Goal: Task Accomplishment & Management: Manage account settings

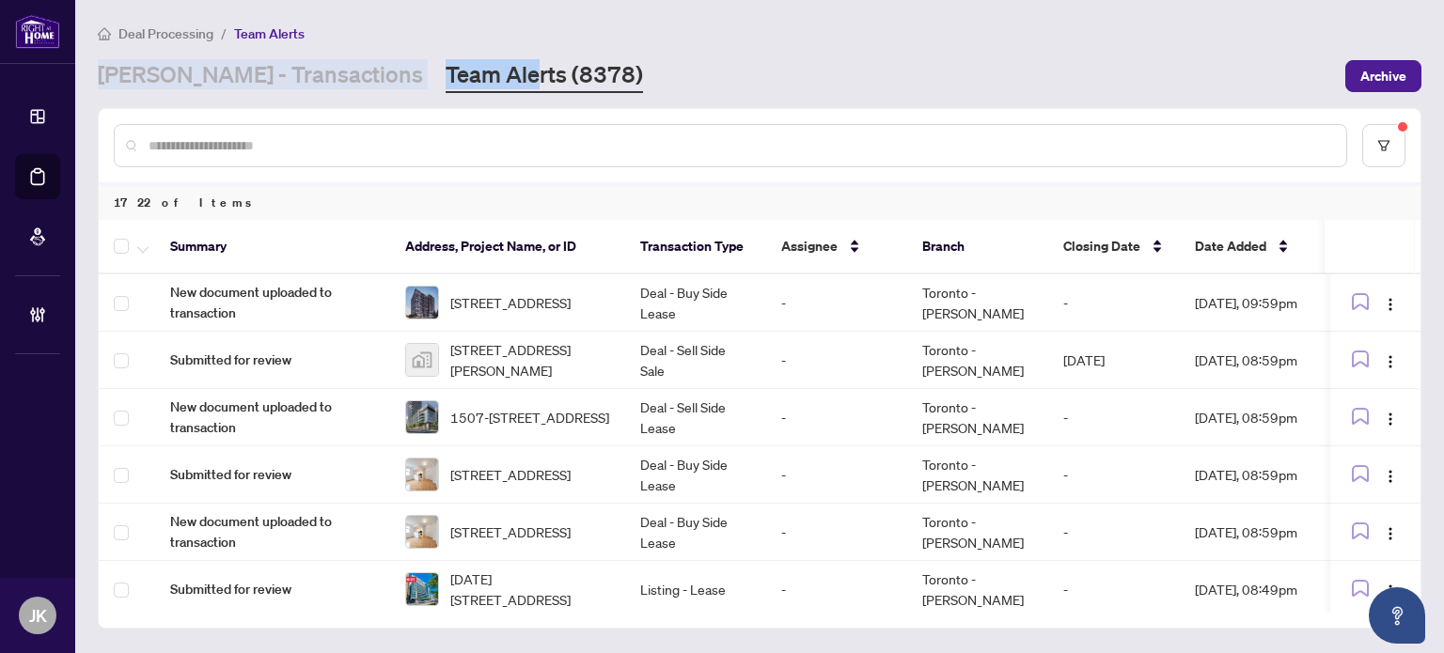
drag, startPoint x: 252, startPoint y: 71, endPoint x: 230, endPoint y: 95, distance: 31.9
click at [252, 71] on link "[PERSON_NAME] - Transactions" at bounding box center [260, 76] width 325 height 34
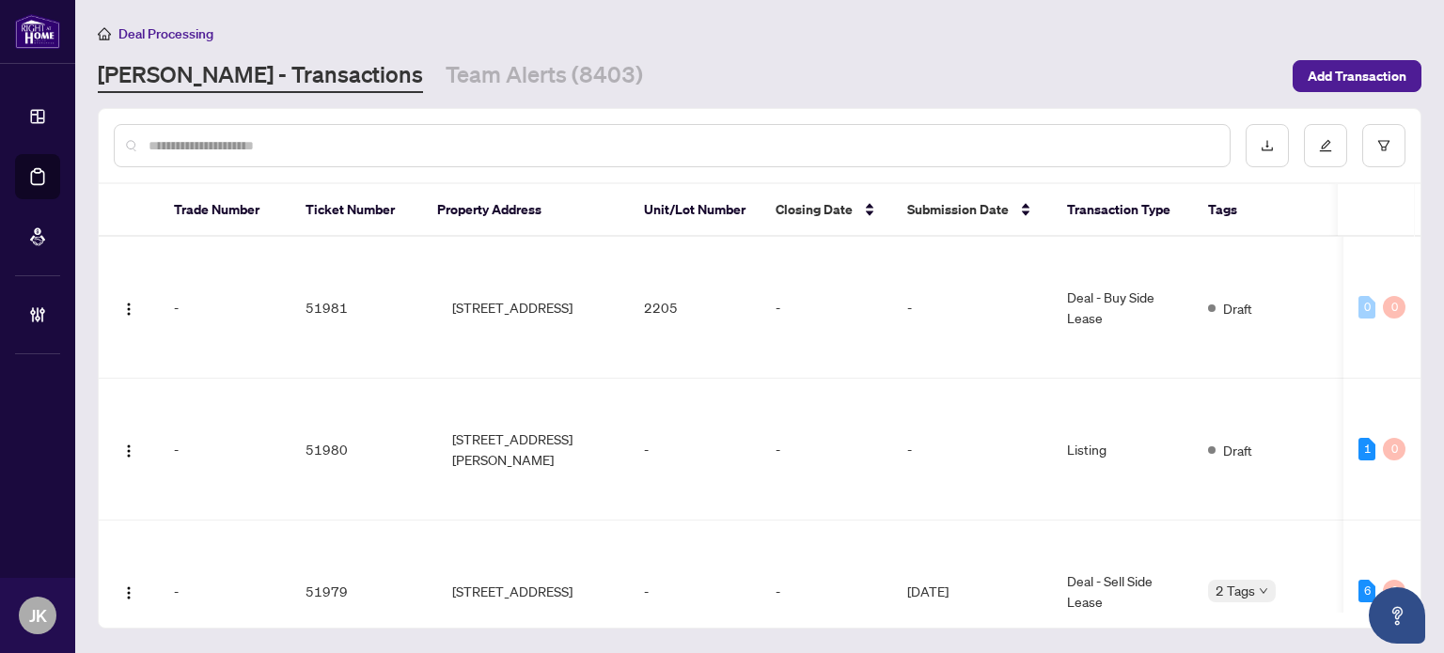
click at [184, 138] on input "text" at bounding box center [682, 145] width 1066 height 21
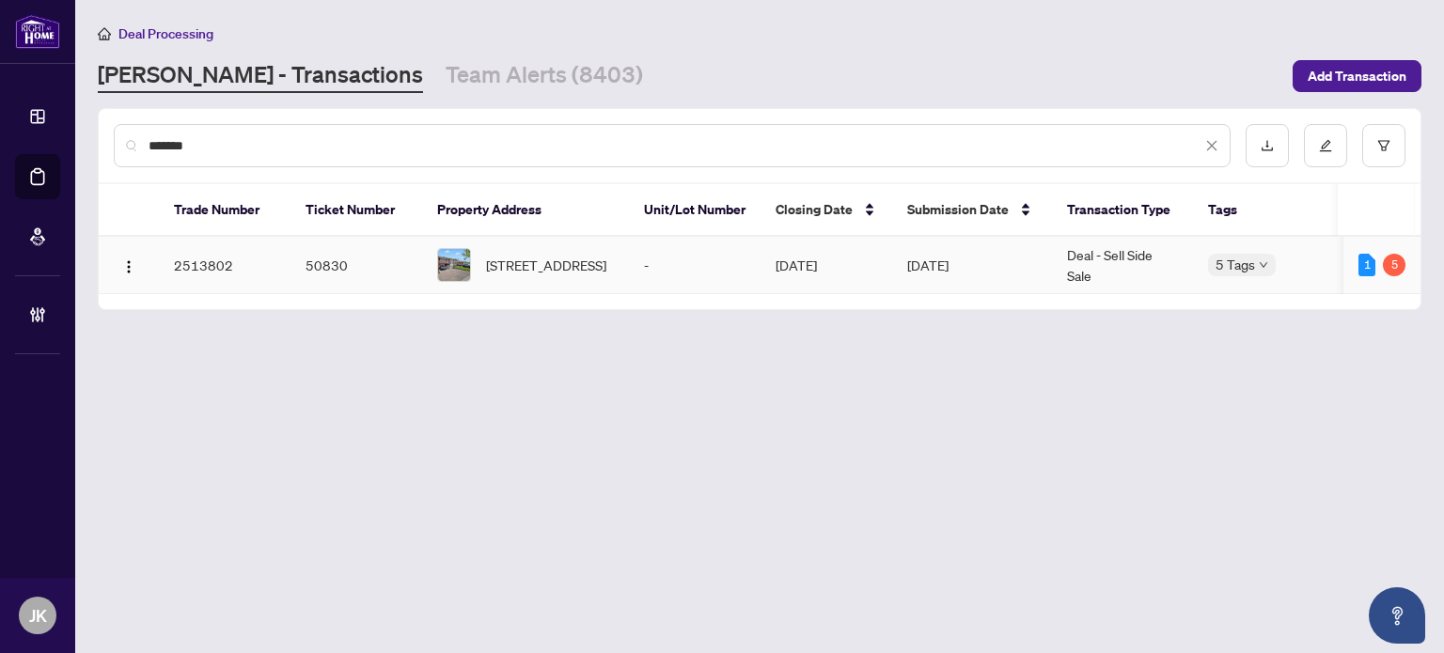
type input "*******"
click at [902, 257] on td "[DATE]" at bounding box center [972, 265] width 160 height 57
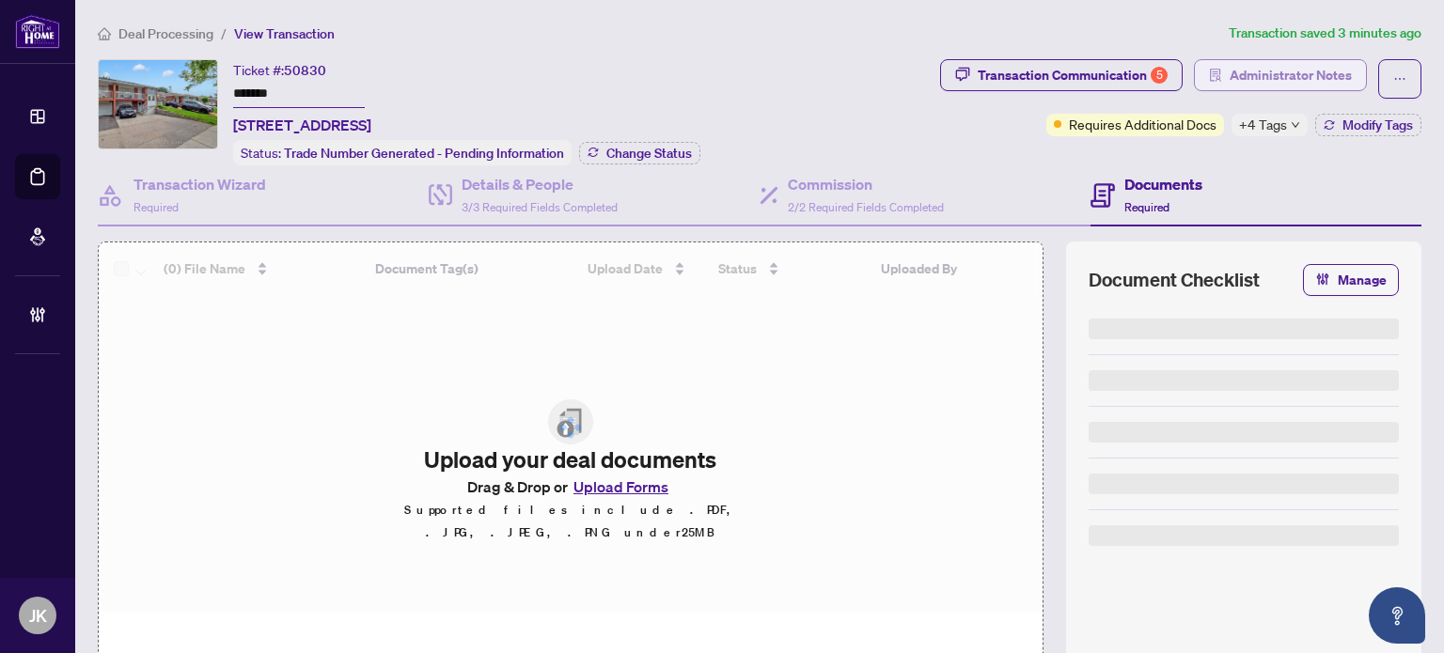
click at [1276, 78] on span "Administrator Notes" at bounding box center [1291, 75] width 122 height 30
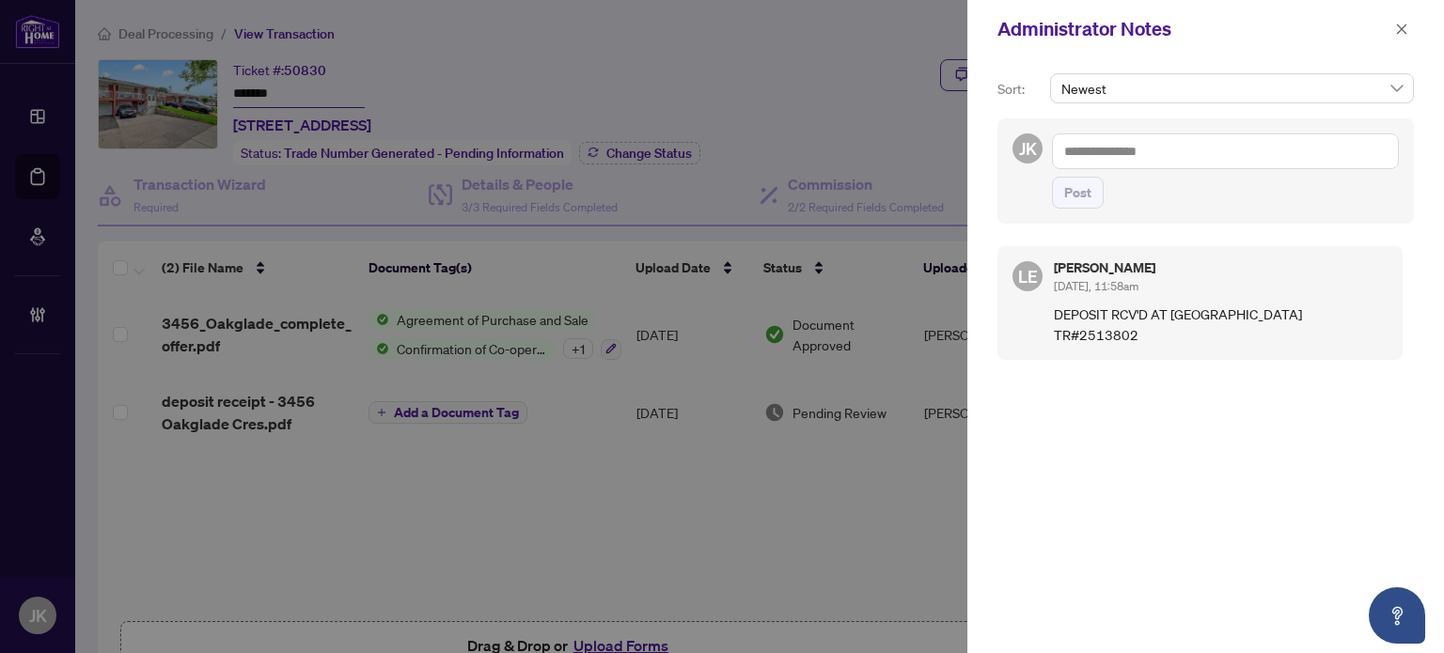
click at [1095, 160] on textarea at bounding box center [1225, 151] width 347 height 36
drag, startPoint x: 1095, startPoint y: 159, endPoint x: 1103, endPoint y: 142, distance: 18.5
click at [1103, 142] on textarea at bounding box center [1225, 151] width 347 height 36
drag, startPoint x: 1274, startPoint y: 134, endPoint x: 853, endPoint y: 140, distance: 421.2
click at [853, 140] on div "**********" at bounding box center [722, 326] width 1444 height 653
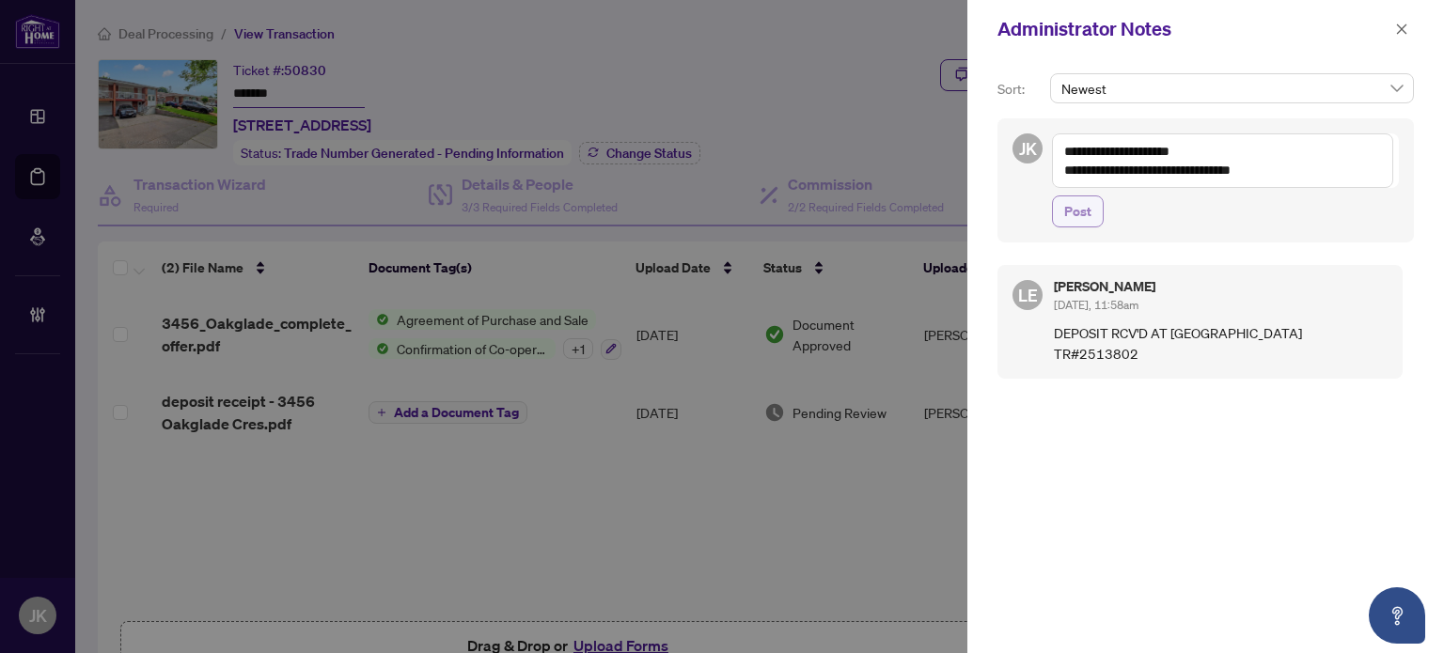
type textarea "**********"
drag, startPoint x: 1072, startPoint y: 206, endPoint x: 1401, endPoint y: 134, distance: 336.7
click at [1086, 210] on span "Post" at bounding box center [1077, 211] width 27 height 30
click at [1394, 18] on button "button" at bounding box center [1401, 29] width 24 height 23
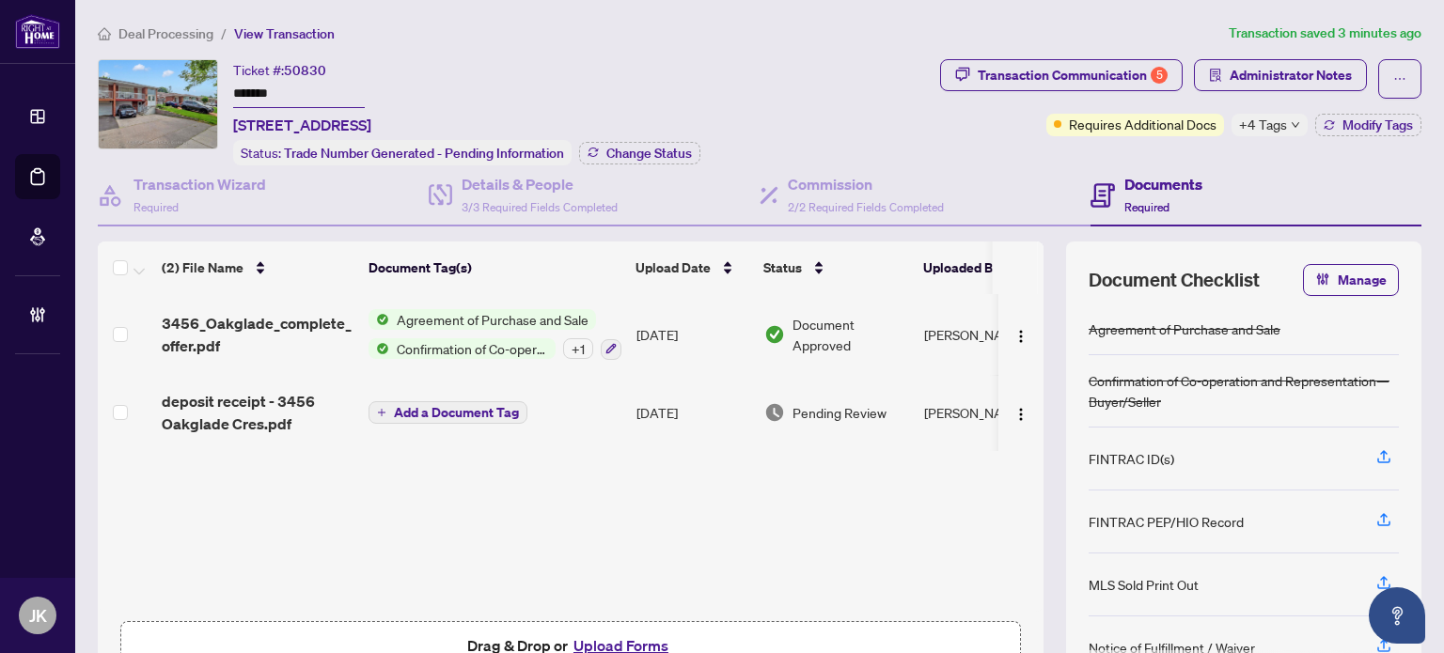
click at [653, 413] on td "[DATE]" at bounding box center [693, 412] width 128 height 75
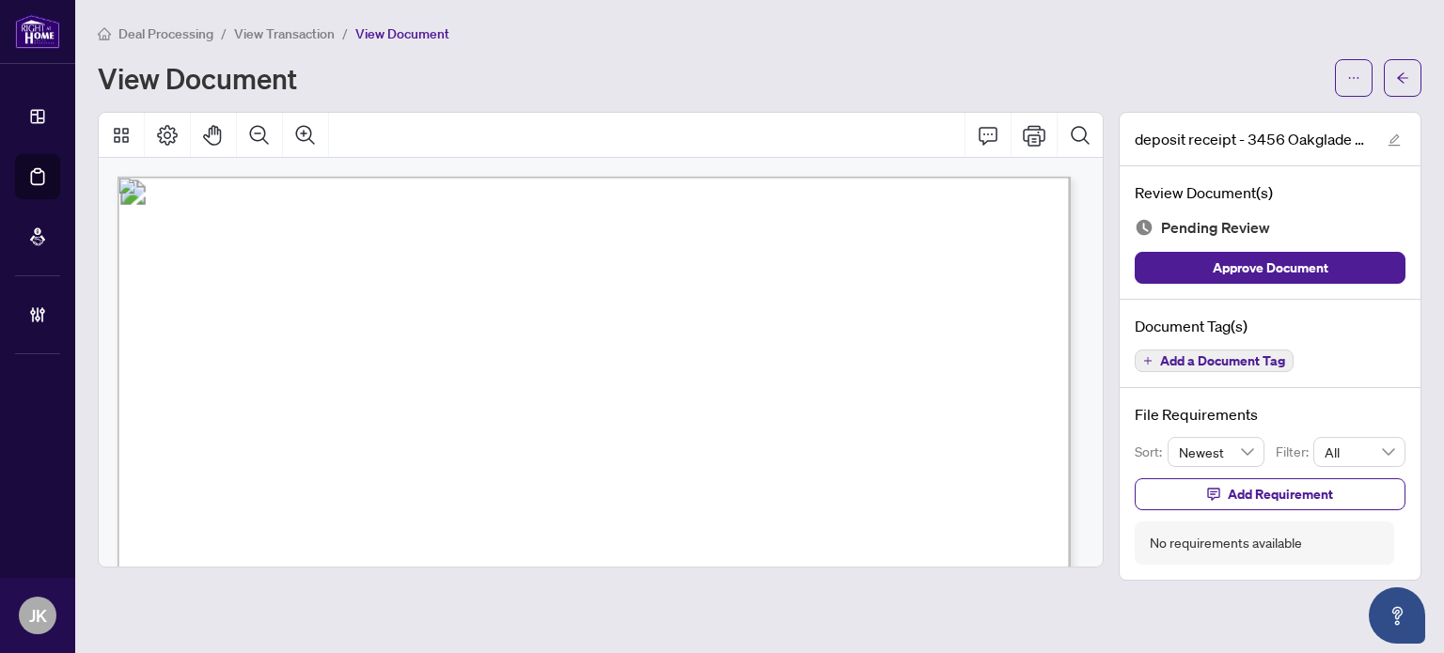
click at [1232, 362] on span "Add a Document Tag" at bounding box center [1222, 360] width 125 height 13
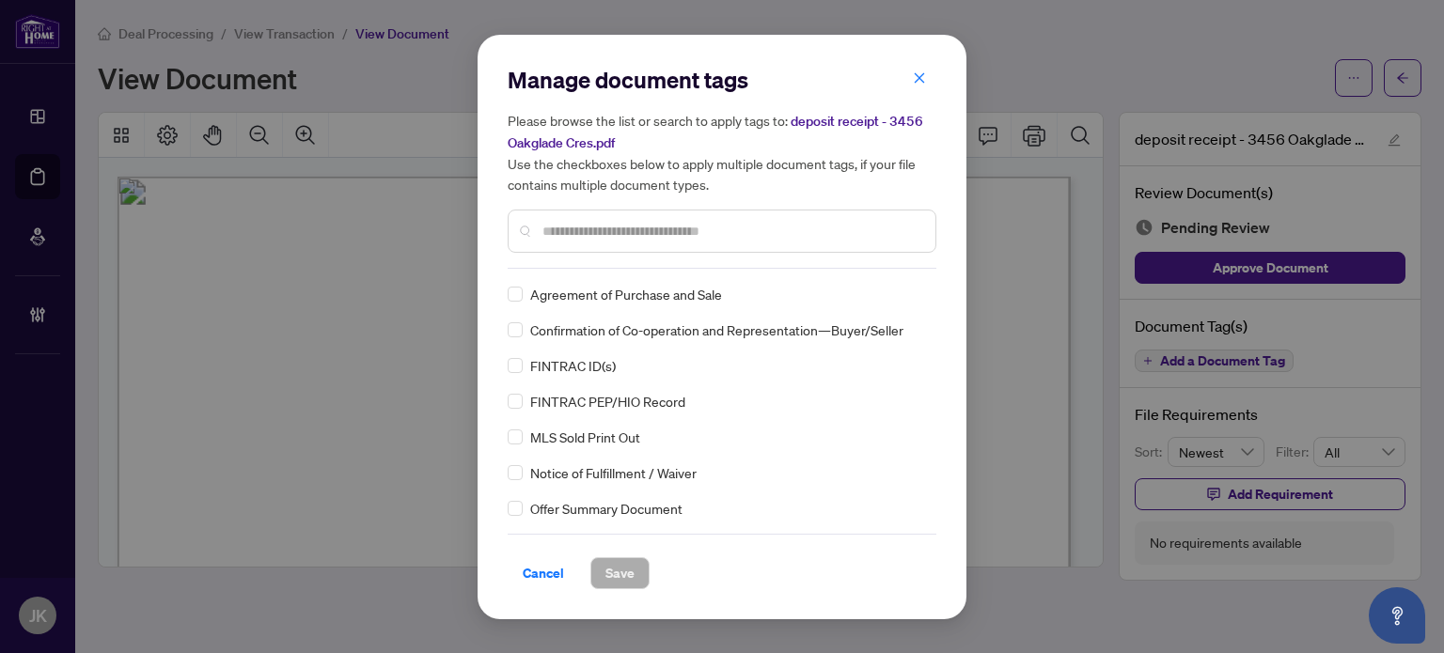
click at [599, 273] on div "Manage document tags Please browse the list or search to apply tags to: deposit…" at bounding box center [722, 327] width 429 height 525
click at [599, 240] on div at bounding box center [722, 231] width 429 height 43
click at [599, 235] on input "text" at bounding box center [731, 231] width 378 height 21
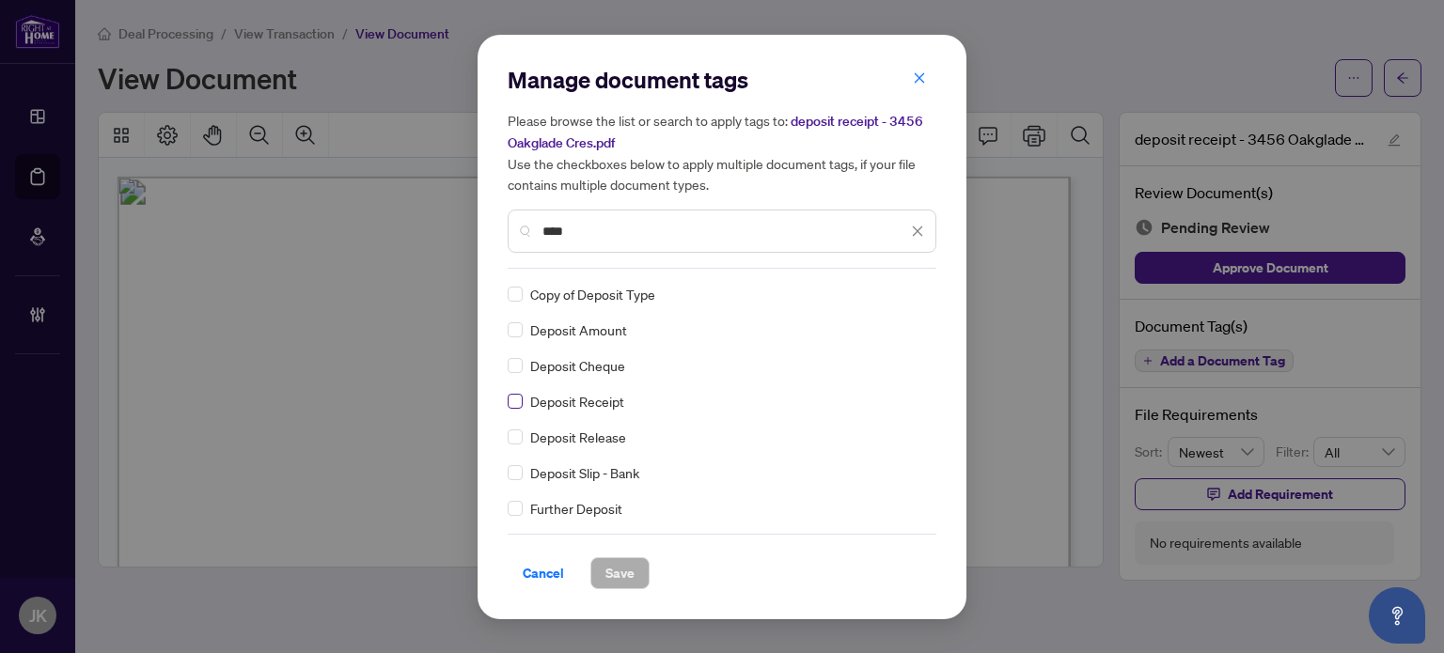
type input "****"
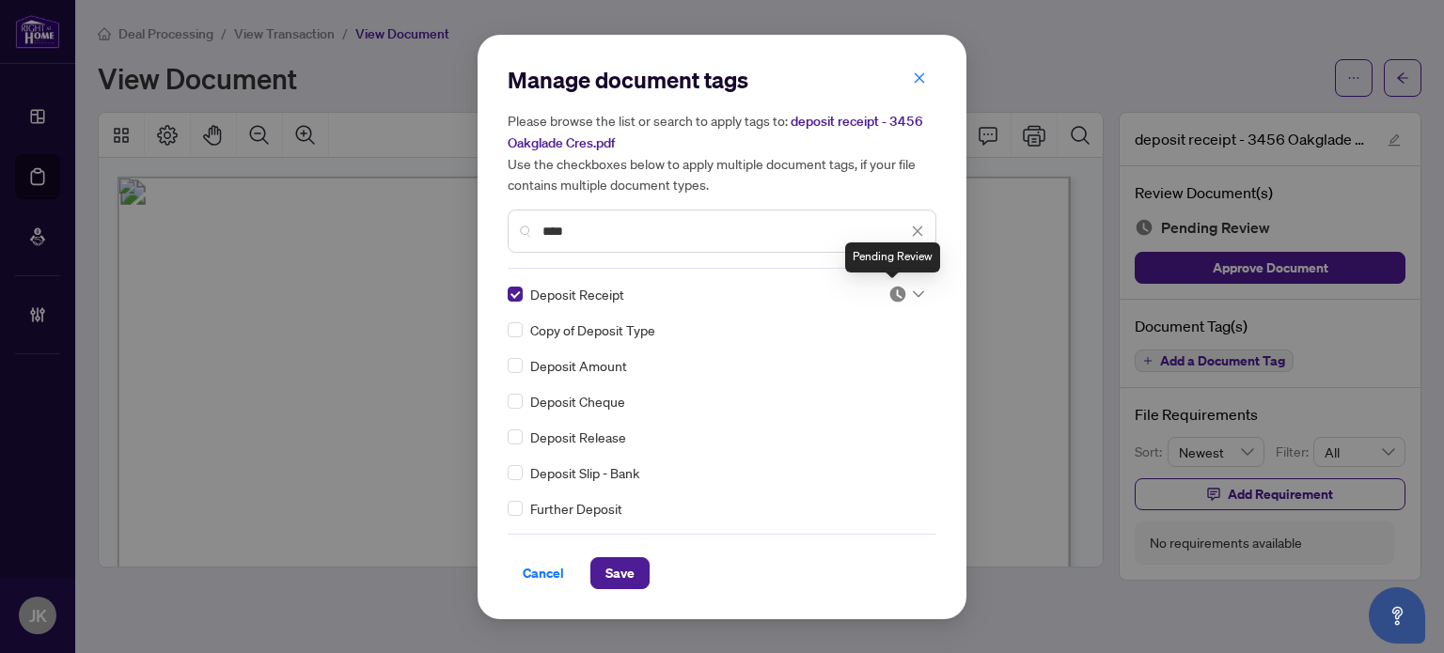
drag, startPoint x: 892, startPoint y: 292, endPoint x: 905, endPoint y: 296, distance: 13.7
click at [892, 293] on img at bounding box center [897, 294] width 19 height 19
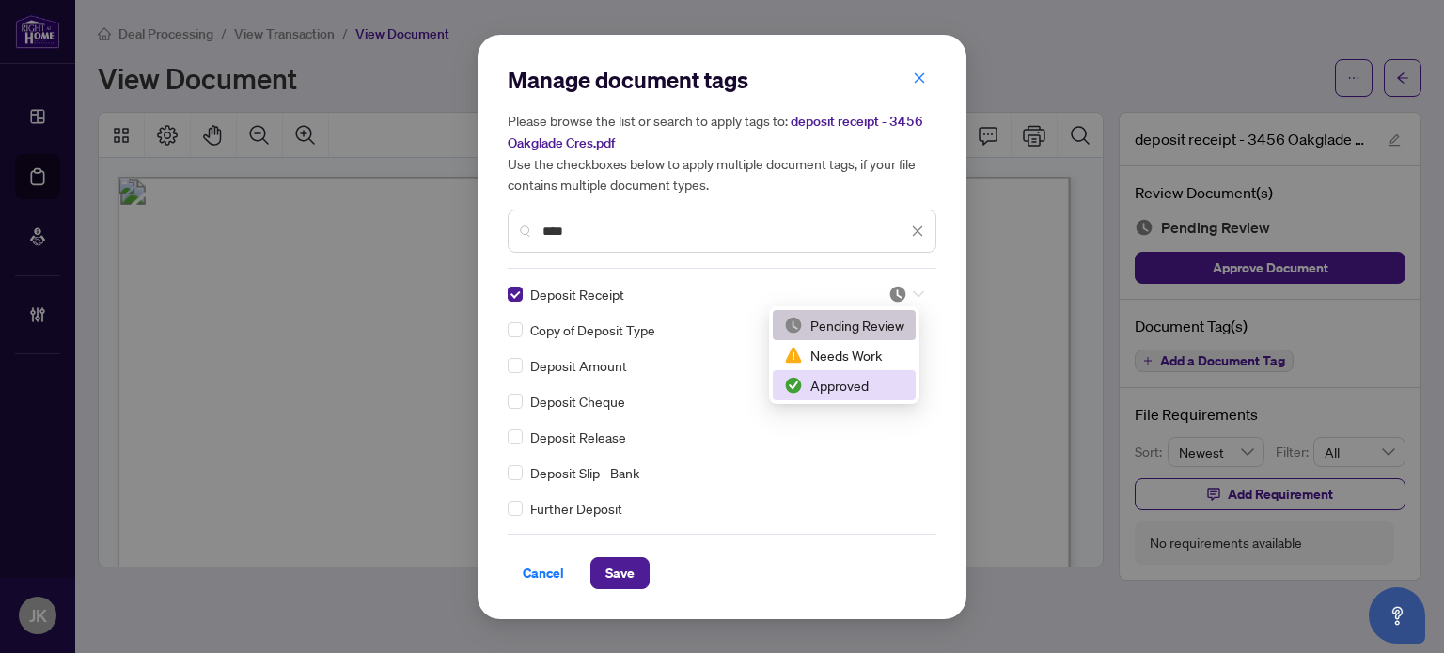
click at [871, 386] on div "Approved" at bounding box center [844, 385] width 120 height 21
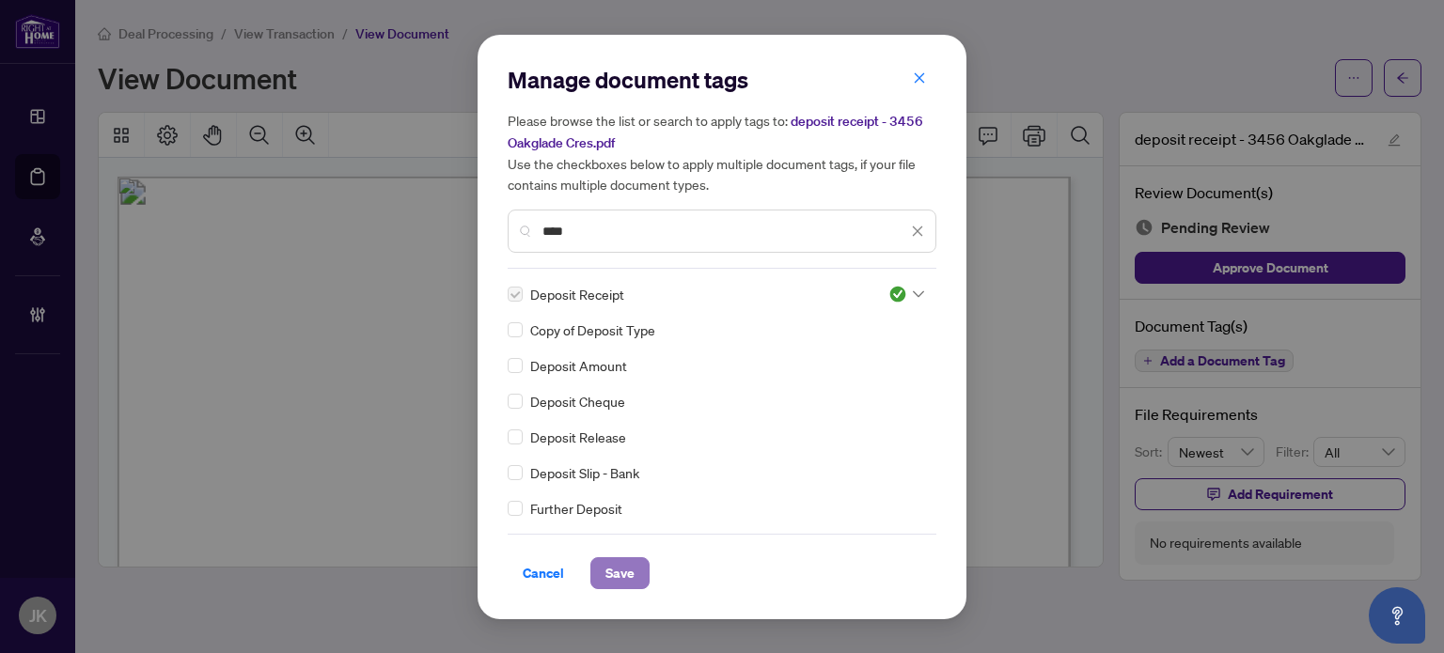
drag, startPoint x: 608, startPoint y: 571, endPoint x: 617, endPoint y: 560, distance: 13.4
click at [609, 567] on span "Save" at bounding box center [619, 573] width 29 height 30
